Goal: Book appointment/travel/reservation

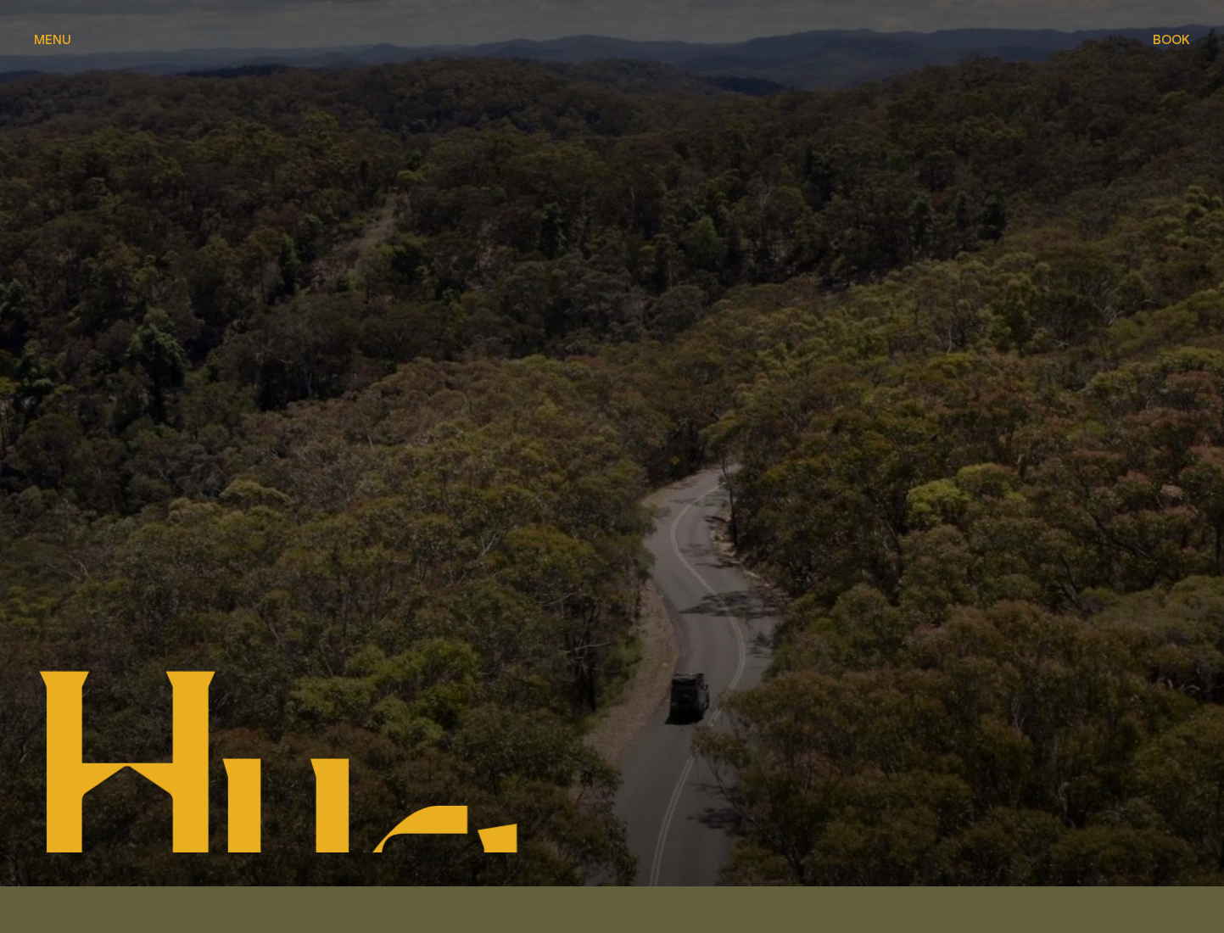
click at [1167, 42] on span "Book" at bounding box center [1170, 39] width 37 height 13
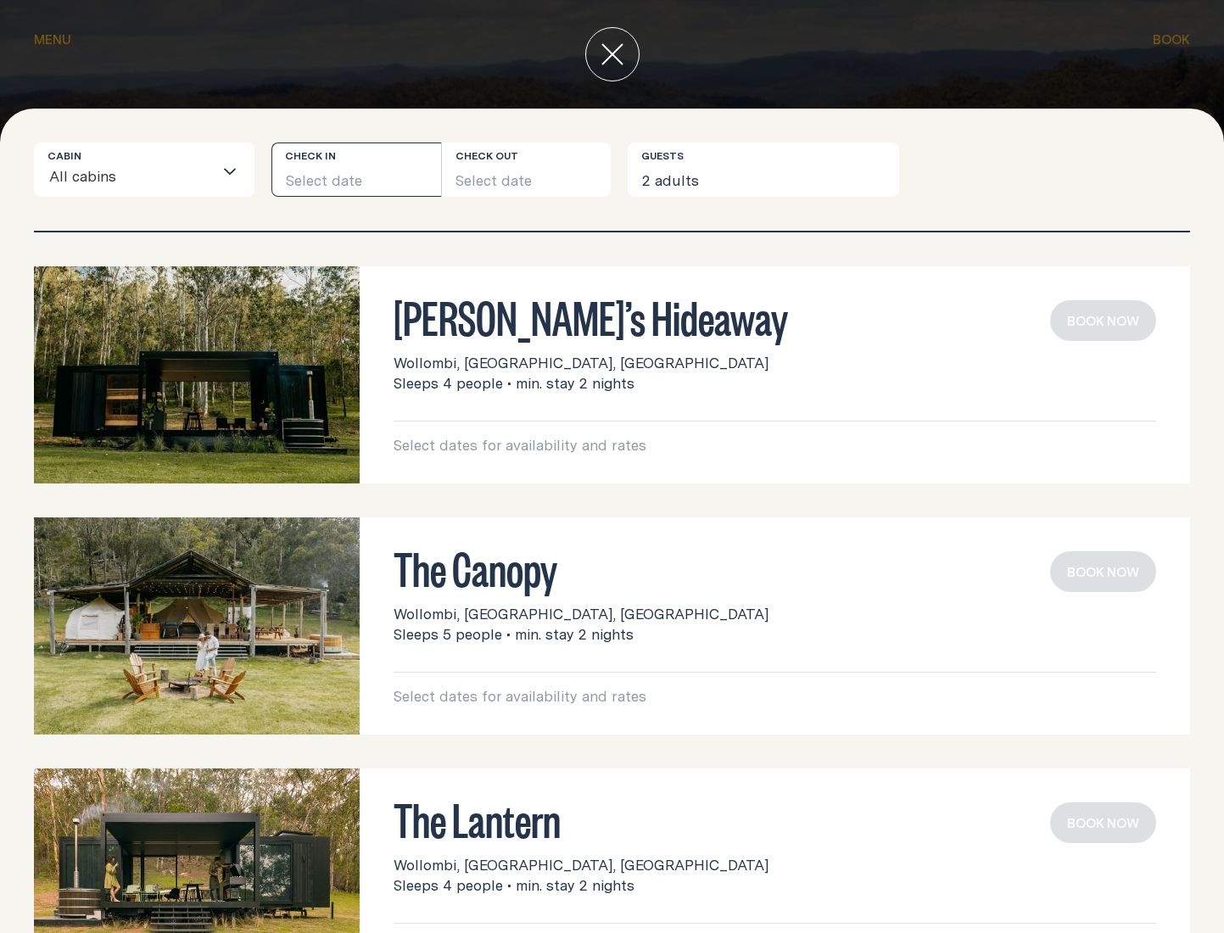
click at [326, 156] on button "Select date" at bounding box center [356, 169] width 170 height 54
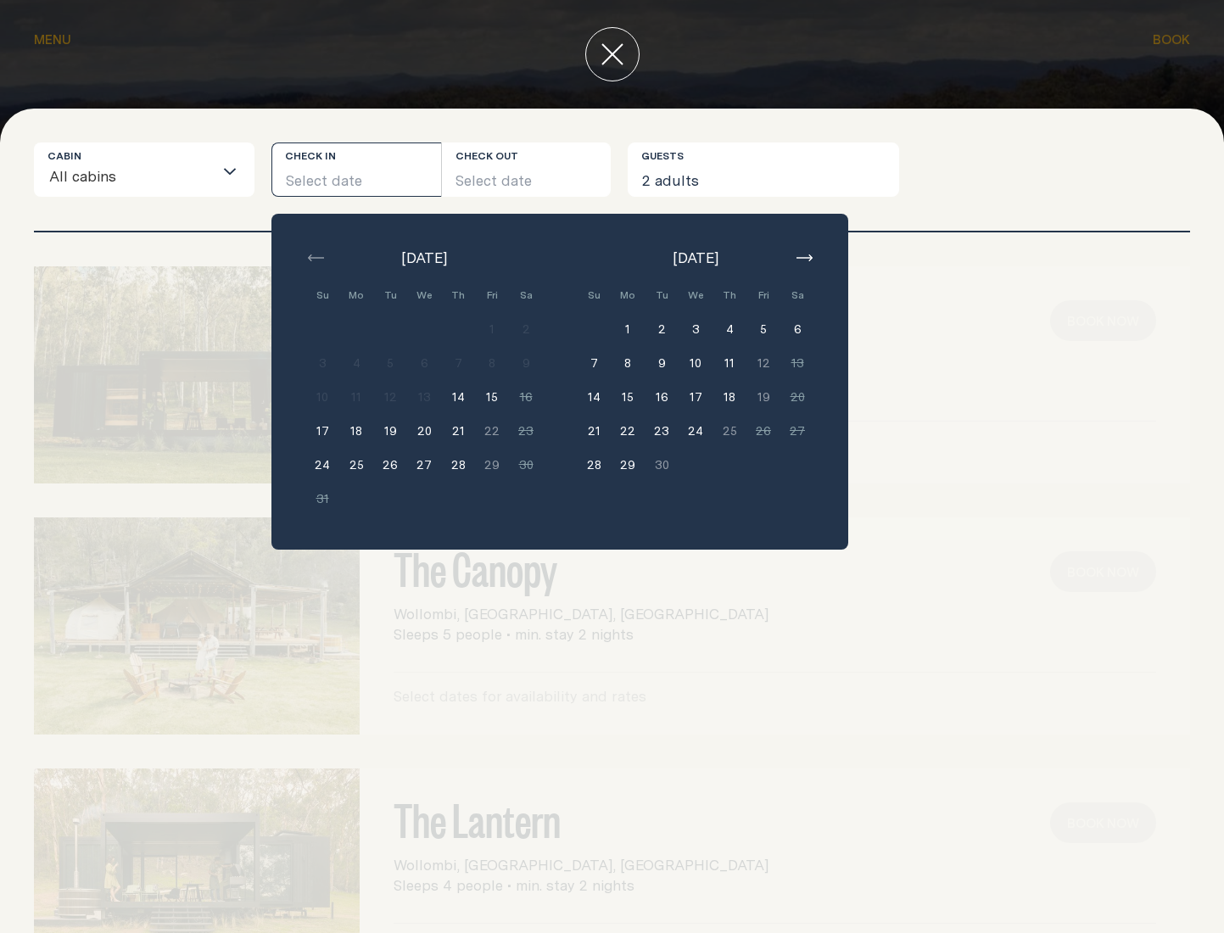
click at [401, 429] on button "19" at bounding box center [390, 431] width 34 height 34
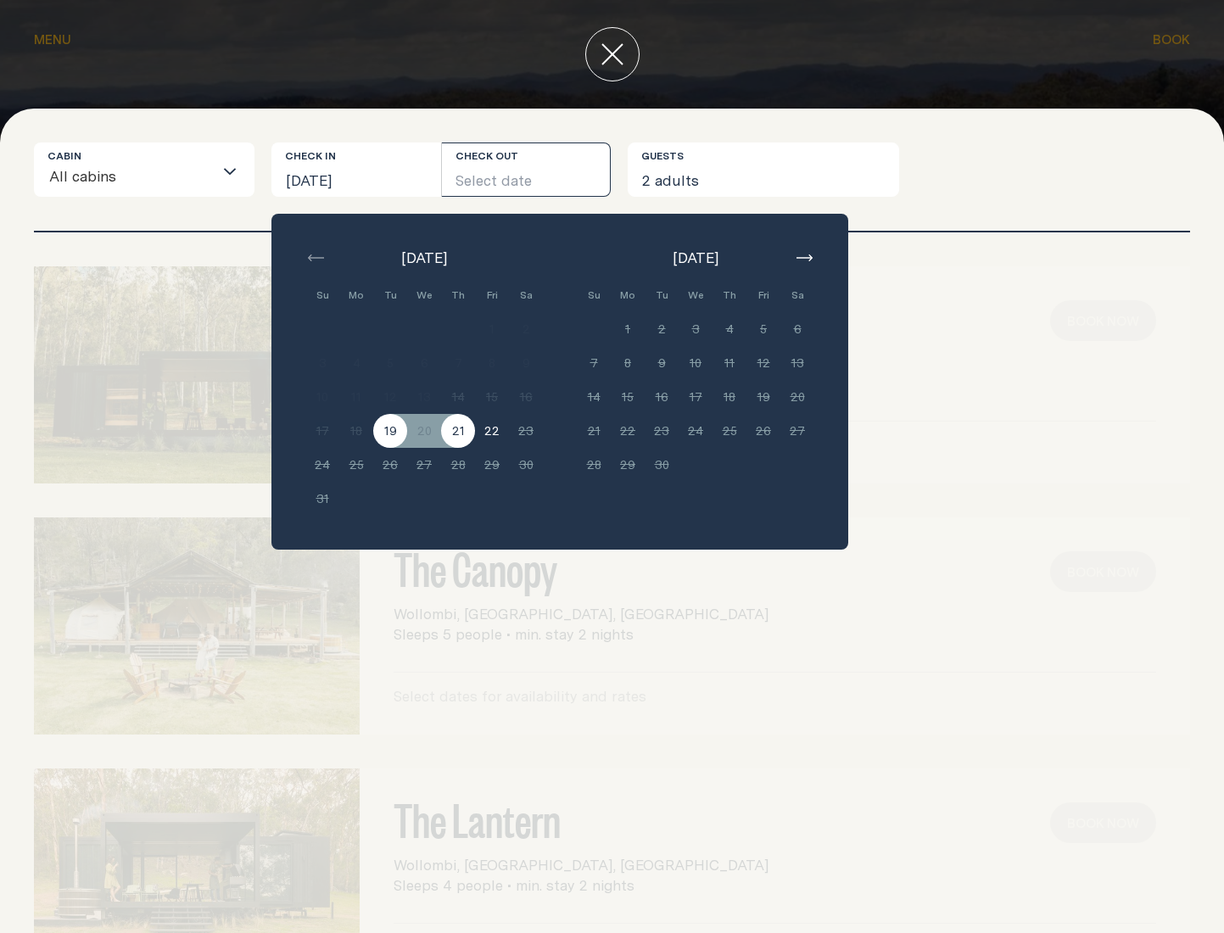
click at [450, 433] on button "21" at bounding box center [458, 431] width 34 height 34
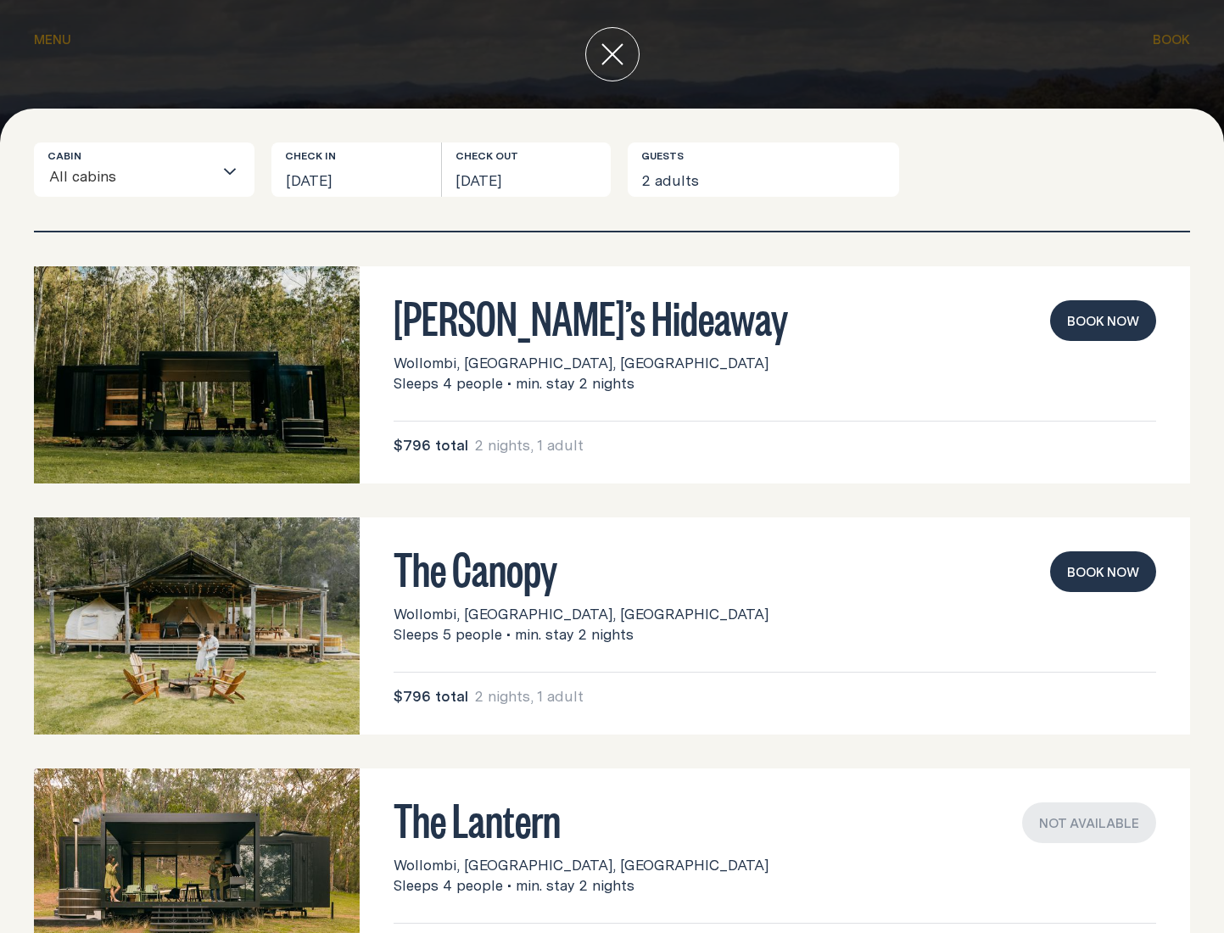
click at [1052, 335] on button "Book now" at bounding box center [1103, 320] width 106 height 41
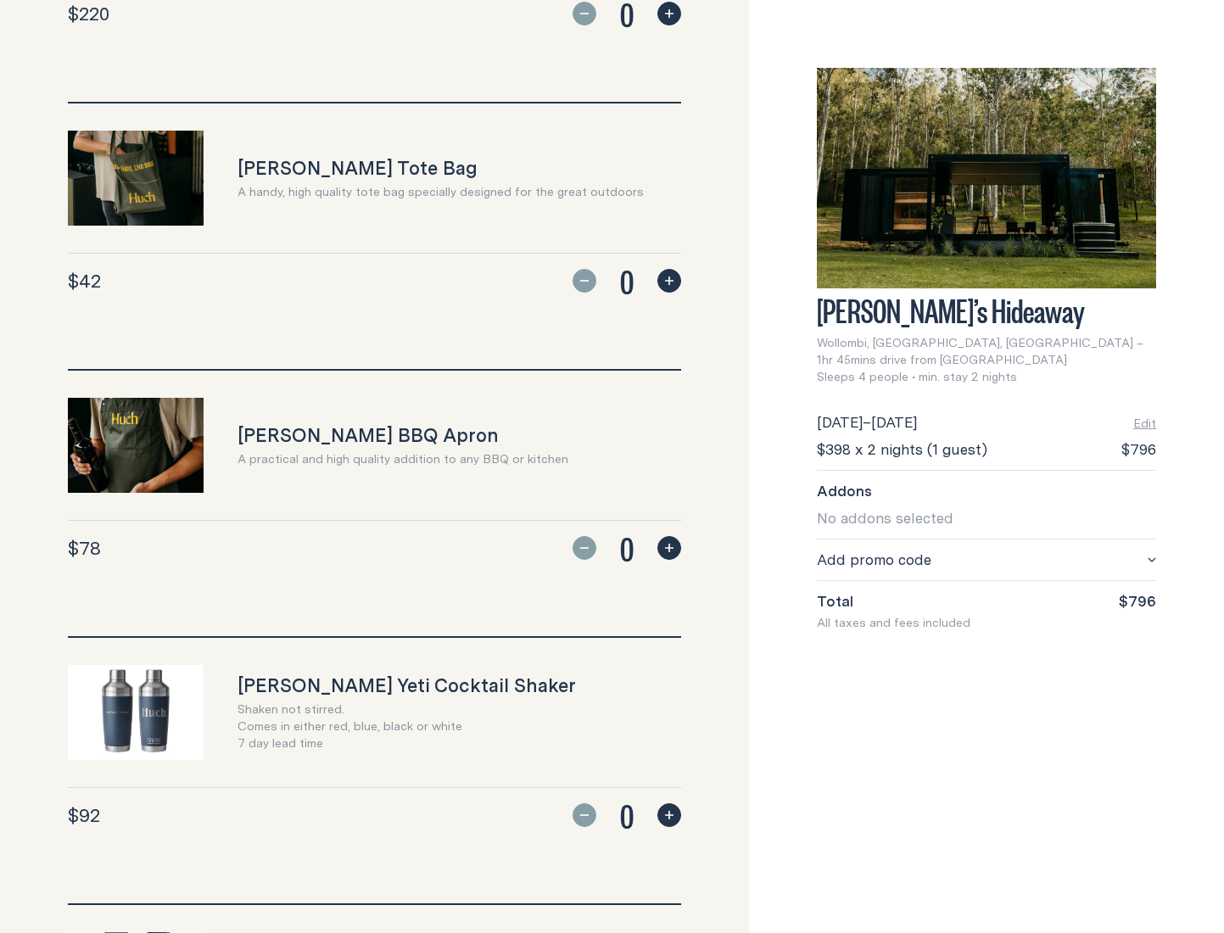
scroll to position [1348, 0]
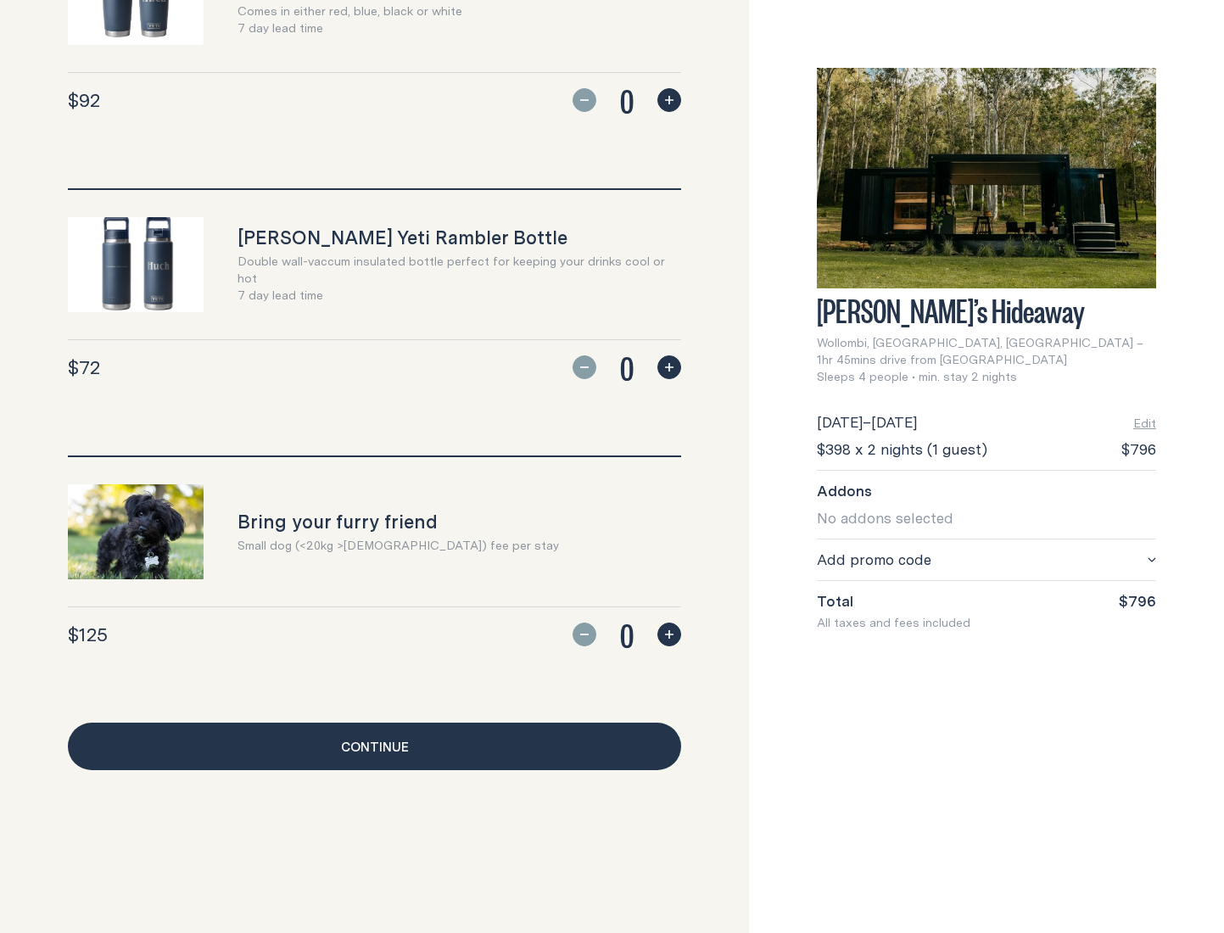
click at [467, 752] on link "Continue" at bounding box center [374, 745] width 613 height 47
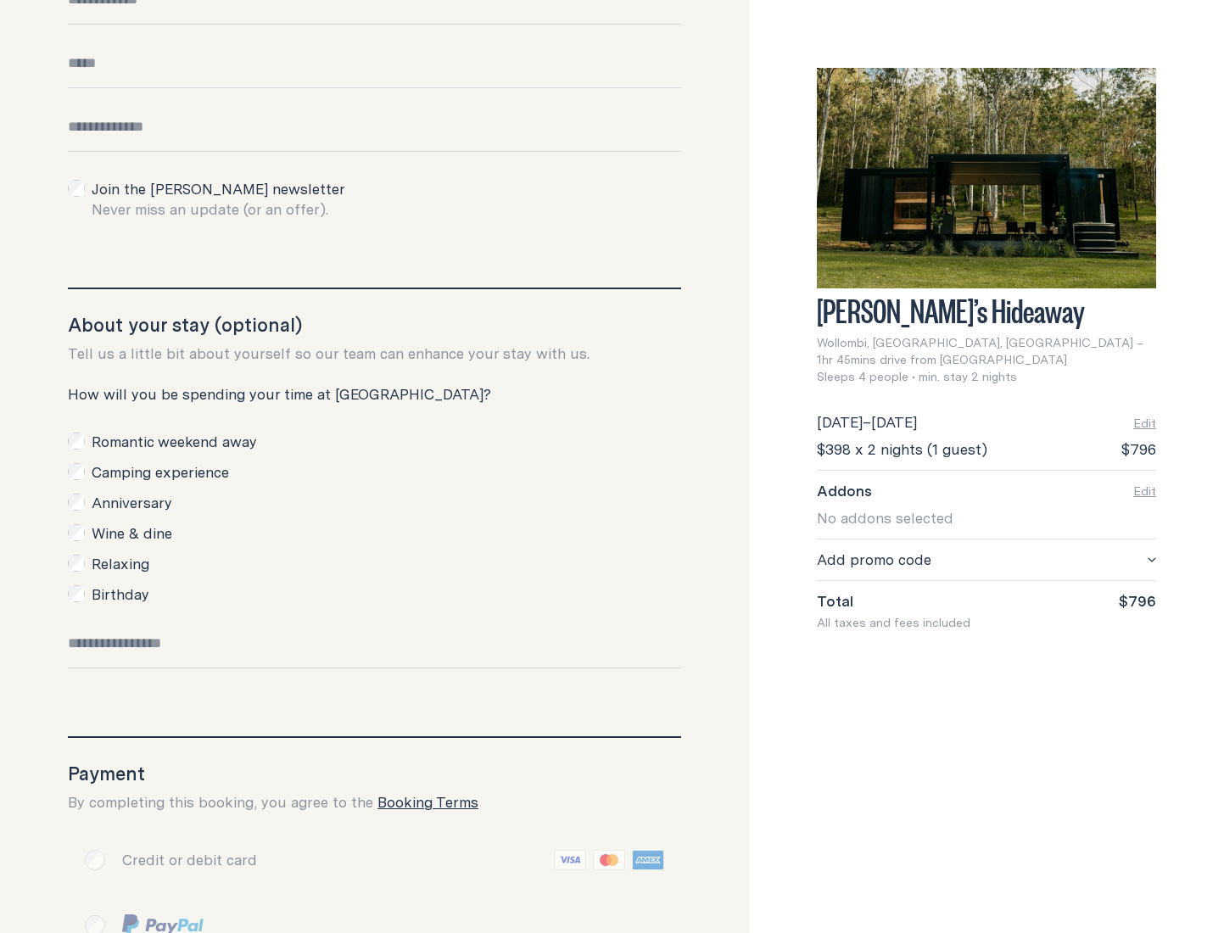
scroll to position [717, 0]
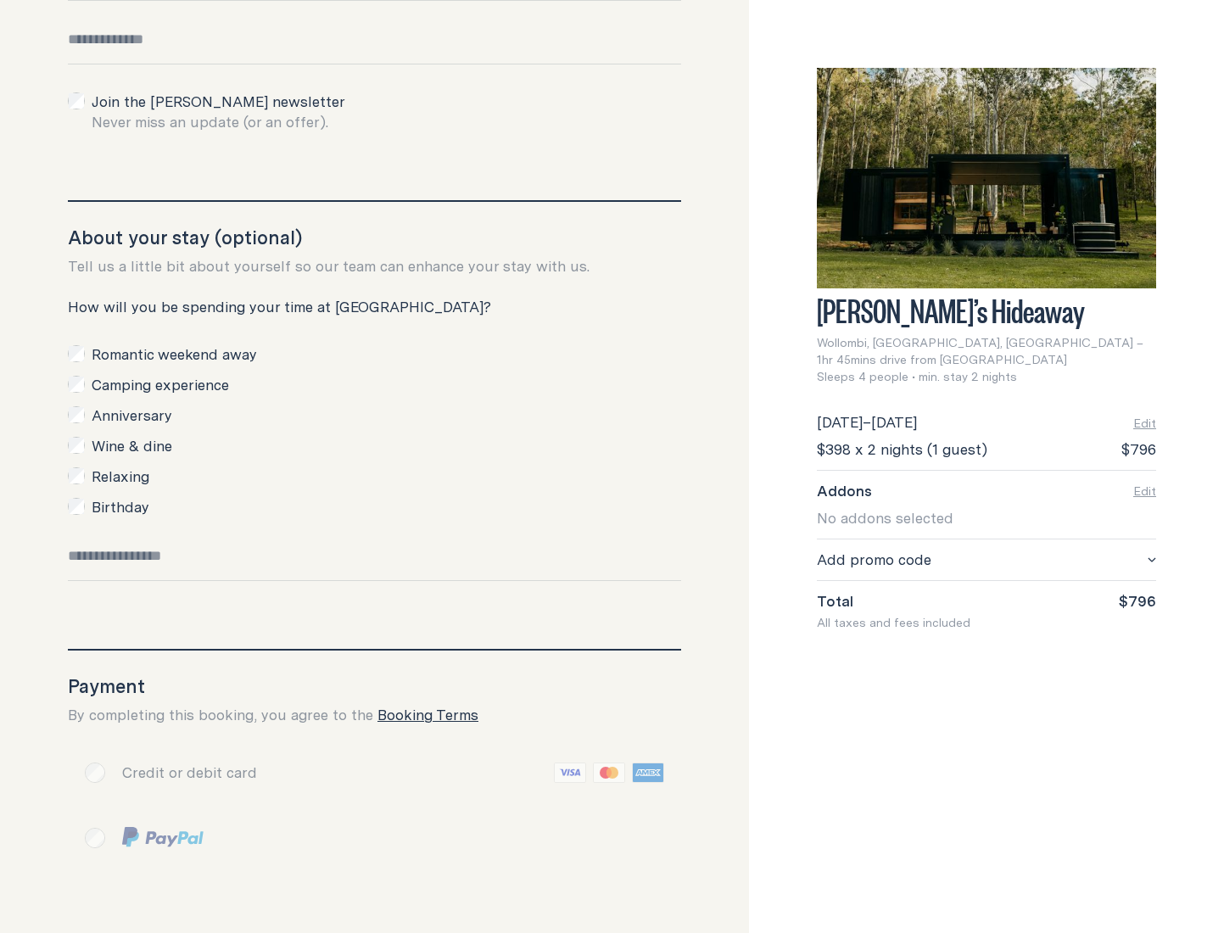
click at [103, 414] on label "Anniversary" at bounding box center [132, 415] width 81 height 20
click at [90, 386] on div "Camping experience" at bounding box center [374, 385] width 613 height 20
click at [78, 395] on div "Romantic weekend away Camping experience Anniversary Wine & dine Relaxing Birth…" at bounding box center [374, 430] width 613 height 173
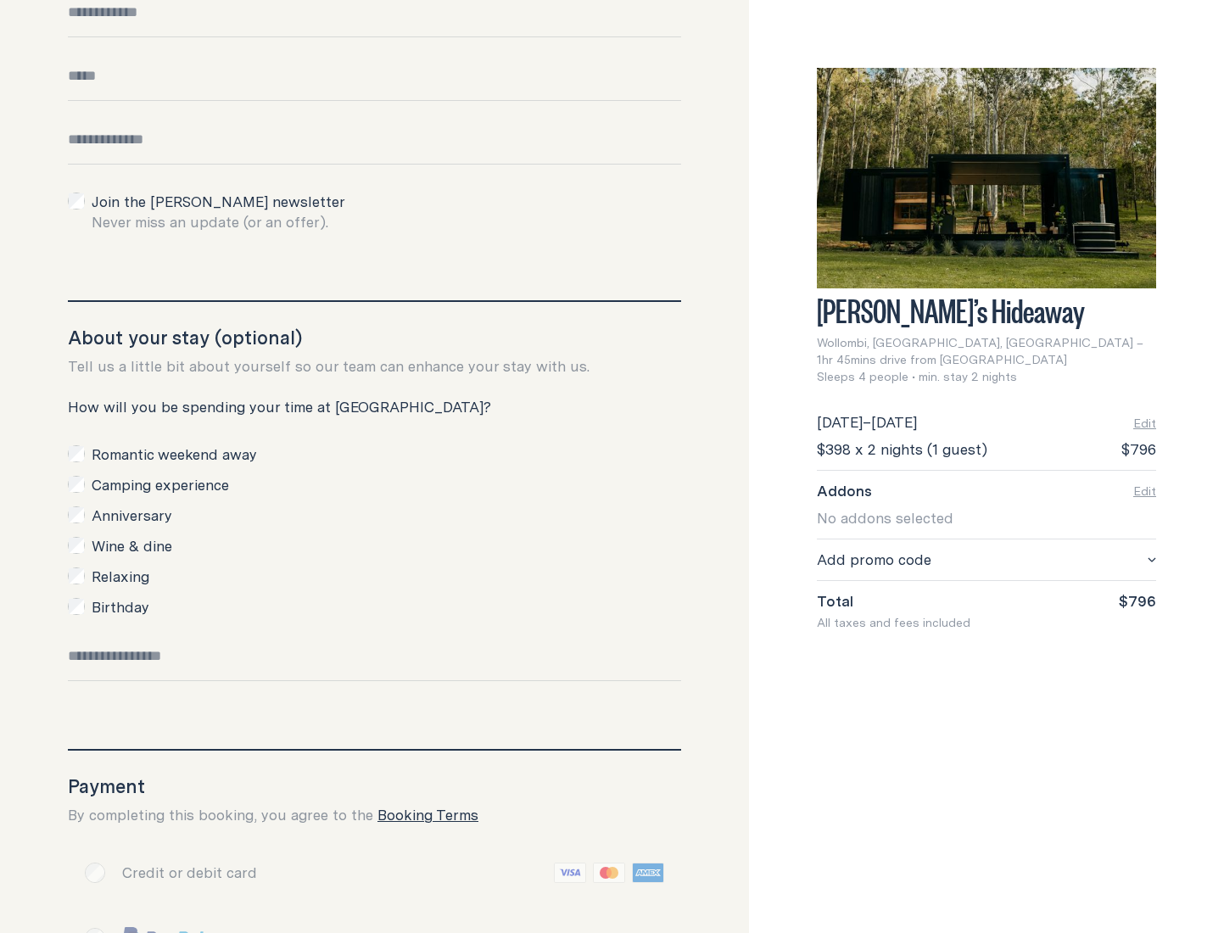
scroll to position [443, 0]
